Goal: Information Seeking & Learning: Learn about a topic

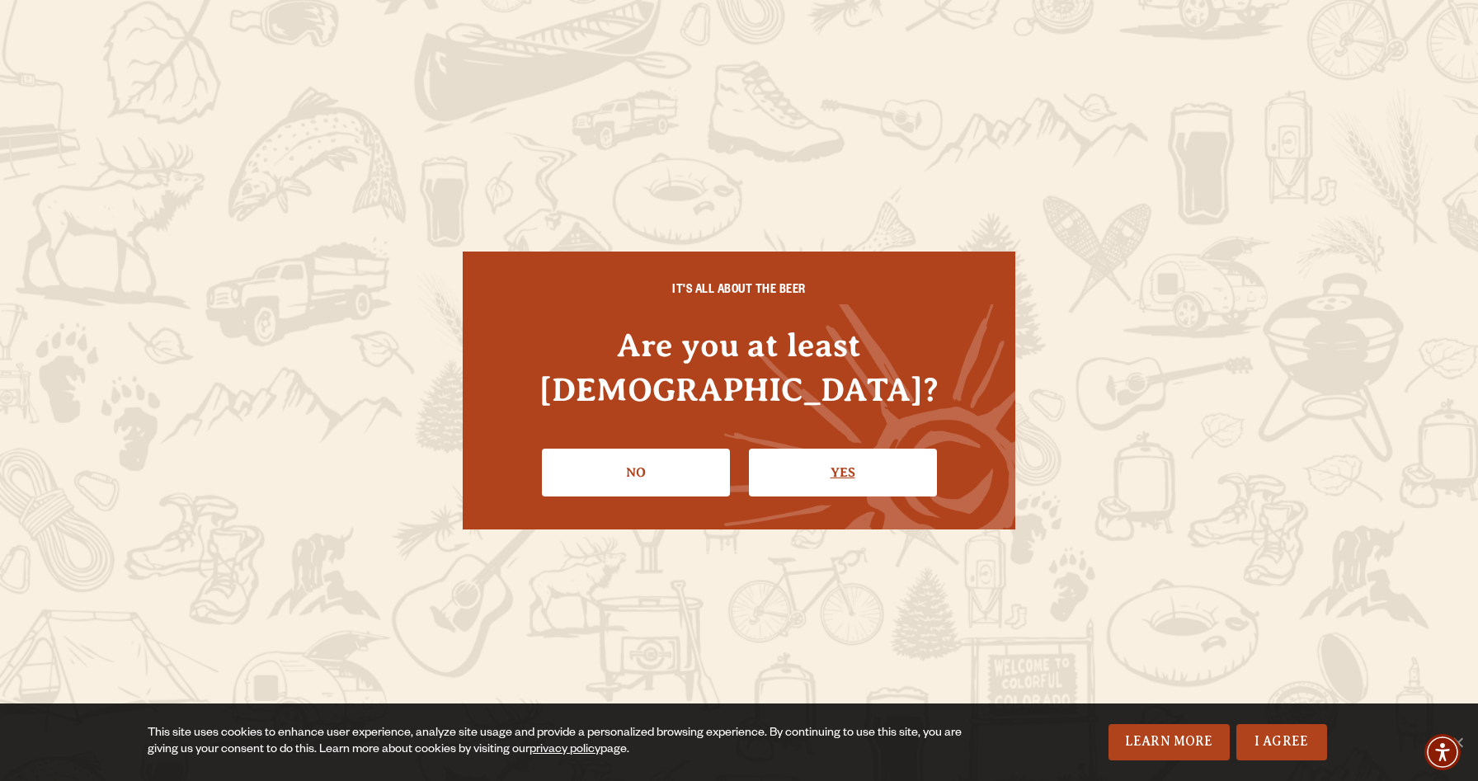
click at [834, 449] on link "Yes" at bounding box center [843, 473] width 188 height 48
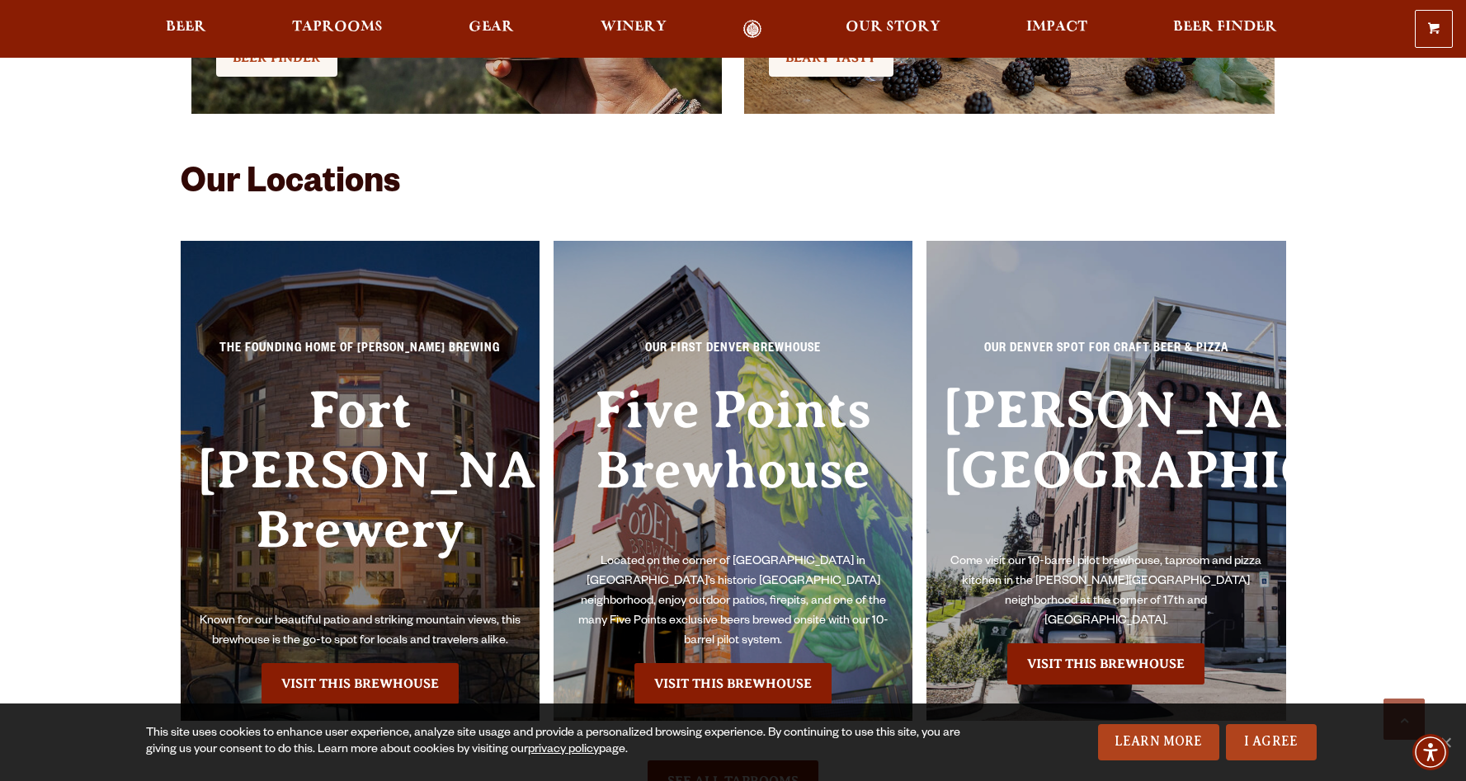
scroll to position [3795, 0]
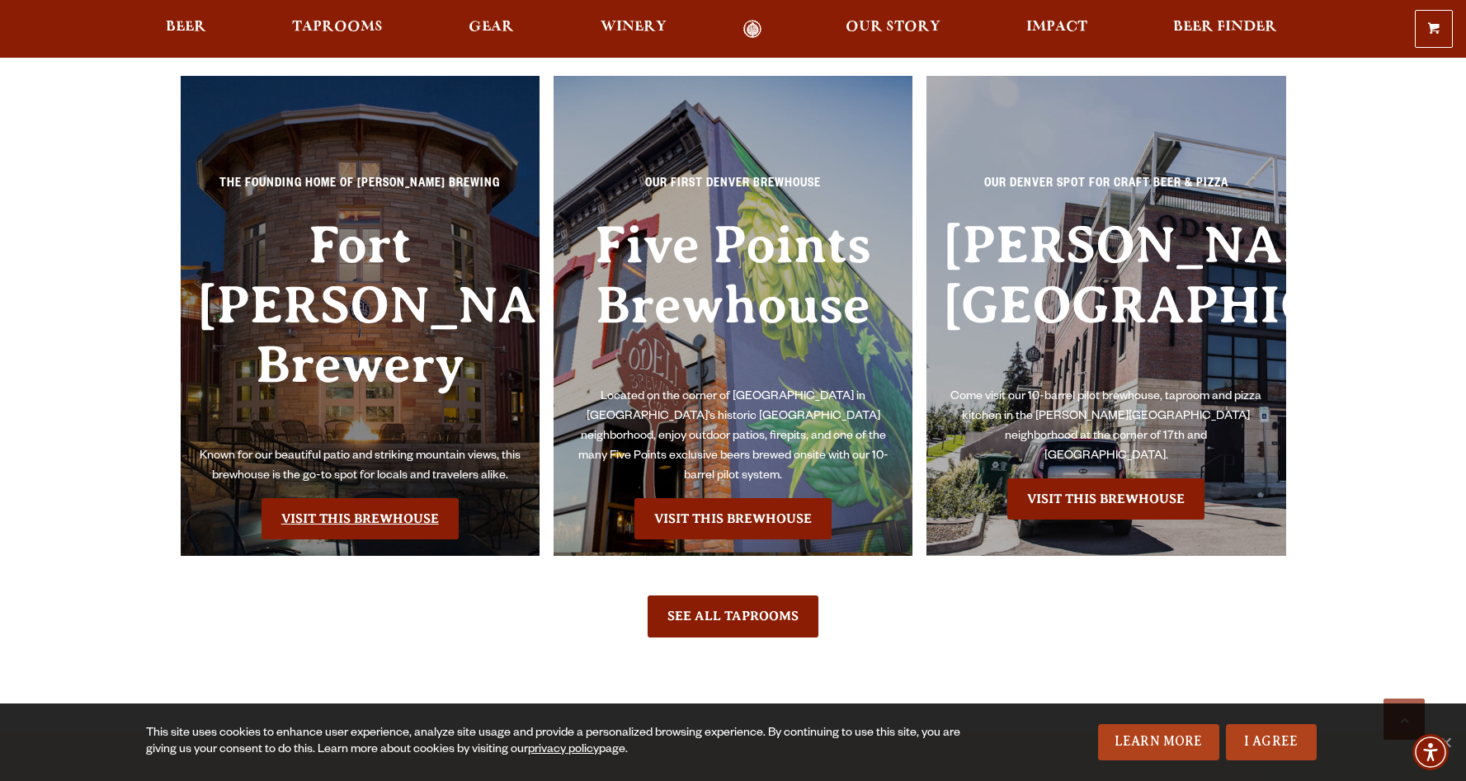
click at [346, 498] on link "Visit this Brewhouse" at bounding box center [360, 518] width 197 height 41
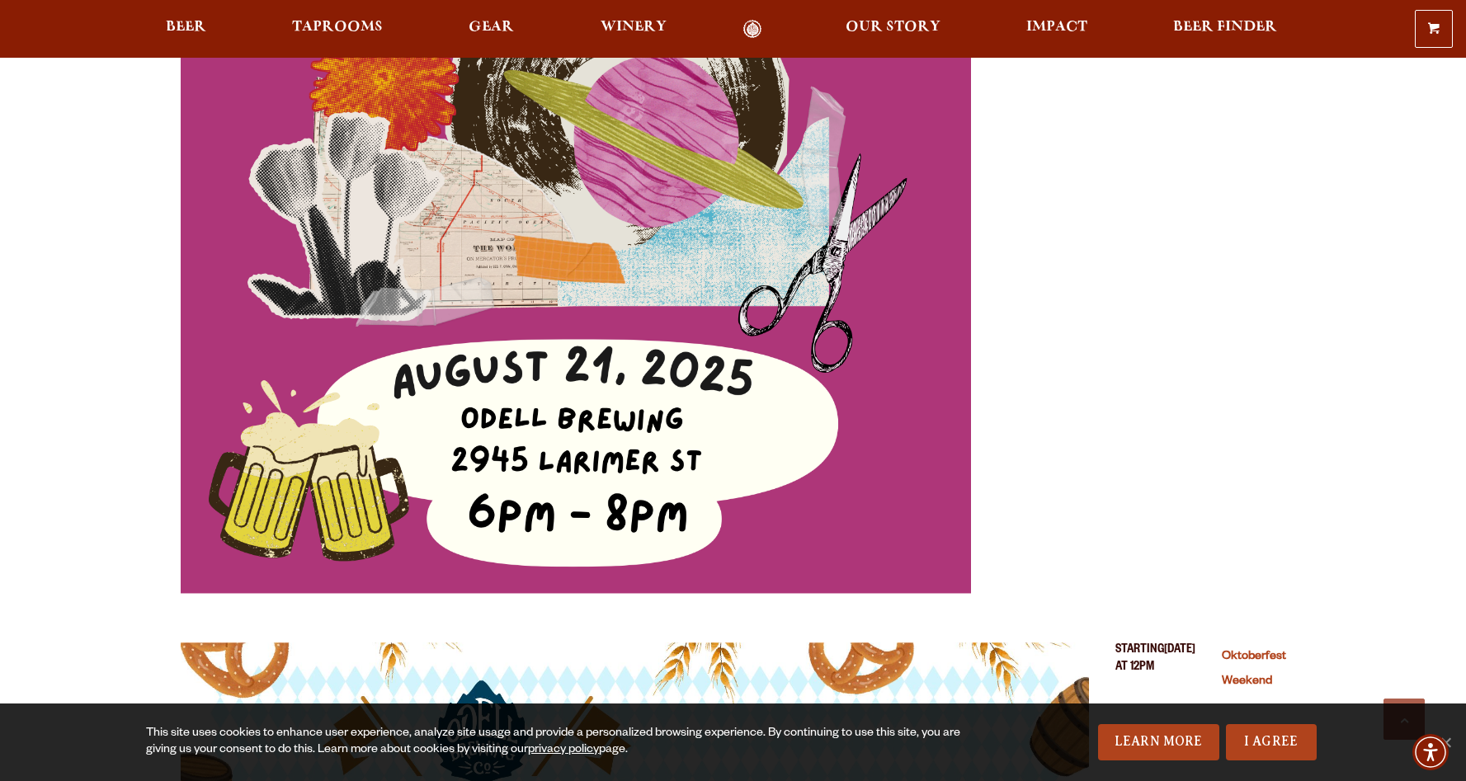
scroll to position [2310, 0]
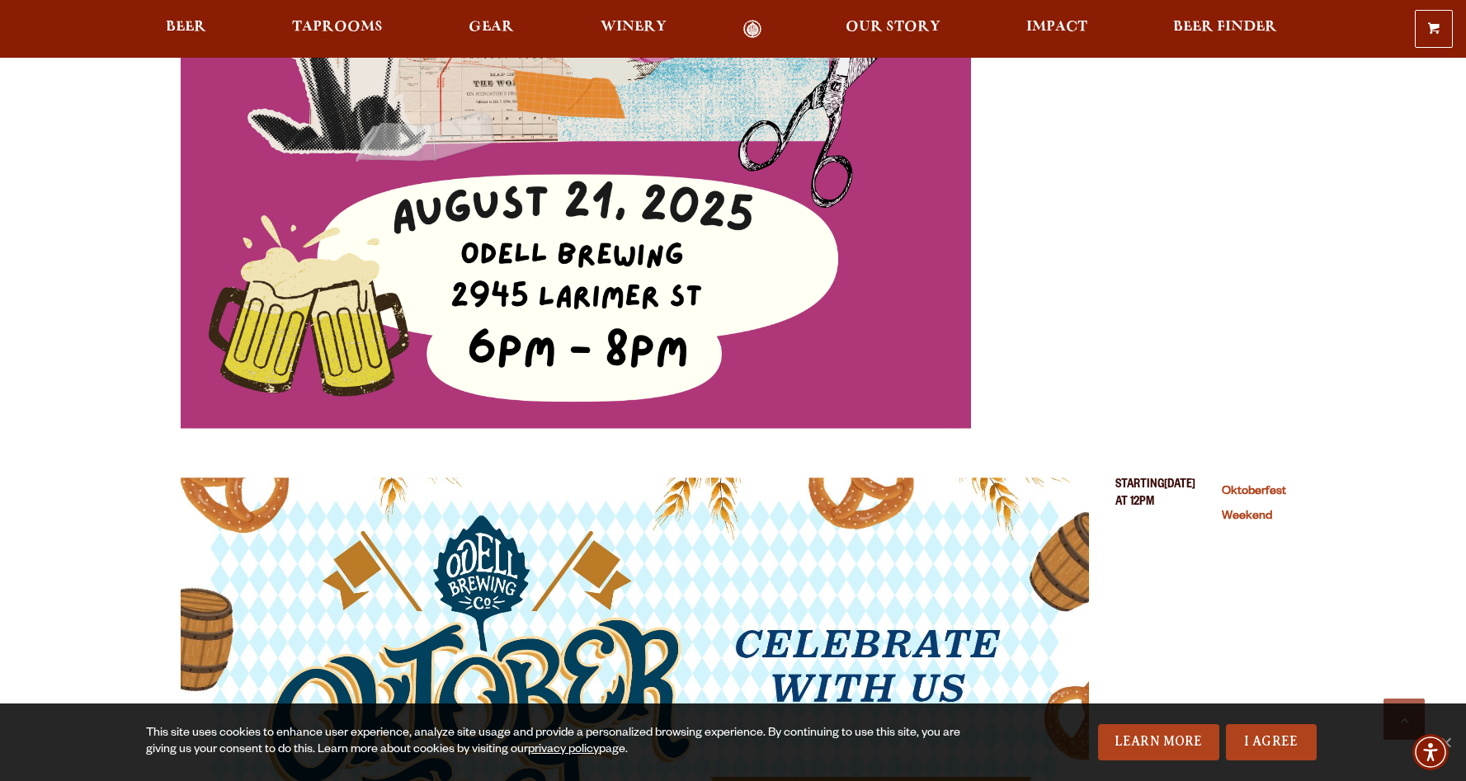
drag, startPoint x: 1139, startPoint y: 467, endPoint x: 1082, endPoint y: 482, distance: 59.6
click at [1139, 478] on span "Starting at 12PM" at bounding box center [1139, 710] width 49 height 464
click at [932, 522] on img "Oktoberfest Weekend (opens in a new window)" at bounding box center [635, 705] width 908 height 455
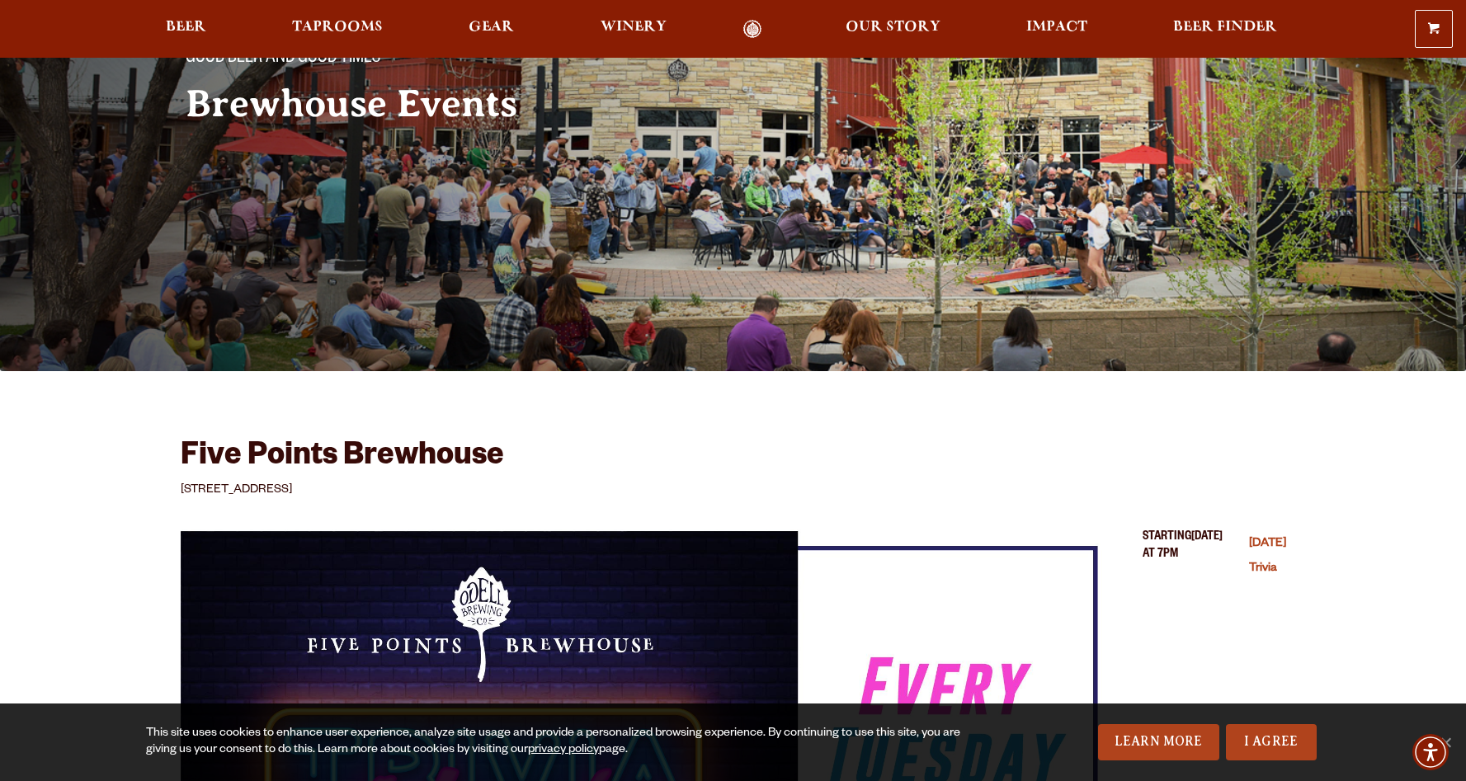
scroll to position [83, 0]
